Goal: Task Accomplishment & Management: Use online tool/utility

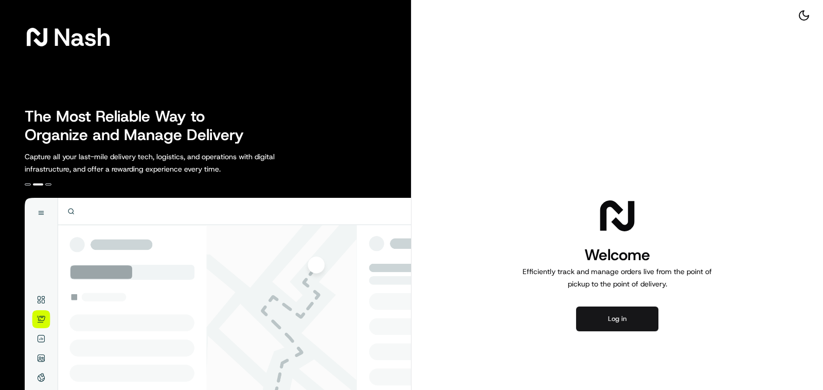
click at [613, 319] on button "Log in" at bounding box center [617, 318] width 82 height 25
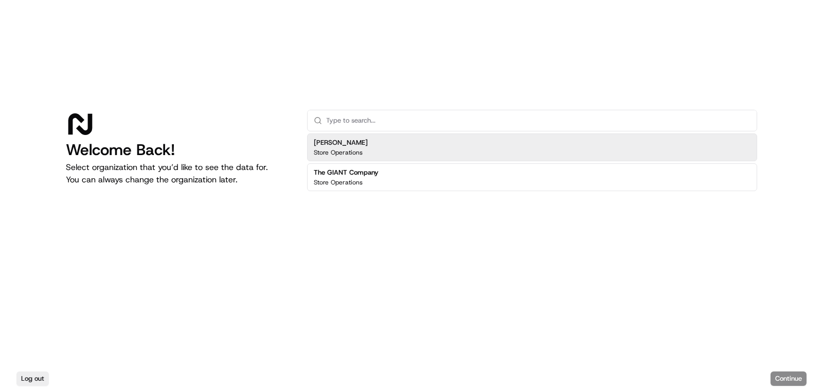
click at [452, 186] on div "The GIANT Company Store Operations" at bounding box center [532, 177] width 450 height 28
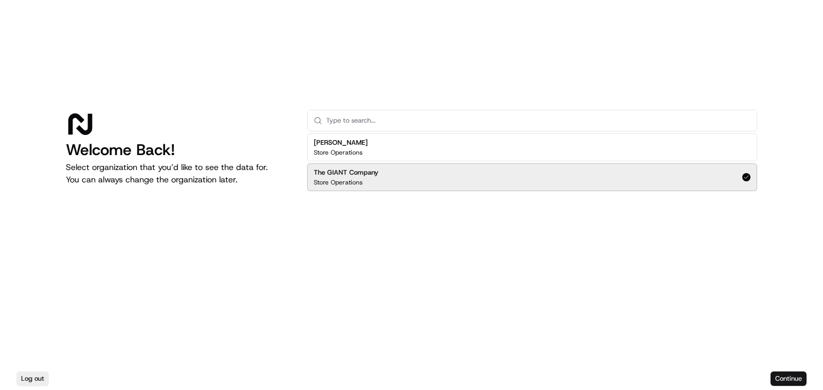
click at [786, 377] on button "Continue" at bounding box center [789, 378] width 36 height 14
